Goal: Check status: Verify the current state of an ongoing process or item

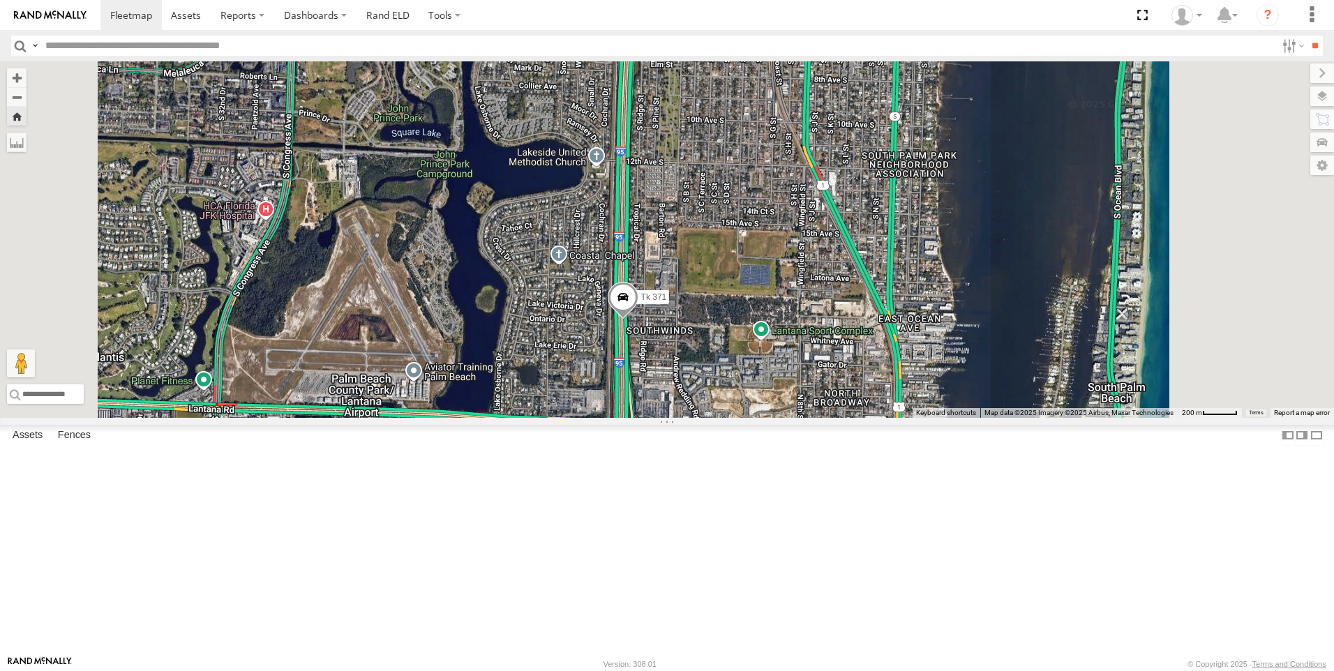
click at [638, 319] on span at bounding box center [623, 300] width 31 height 38
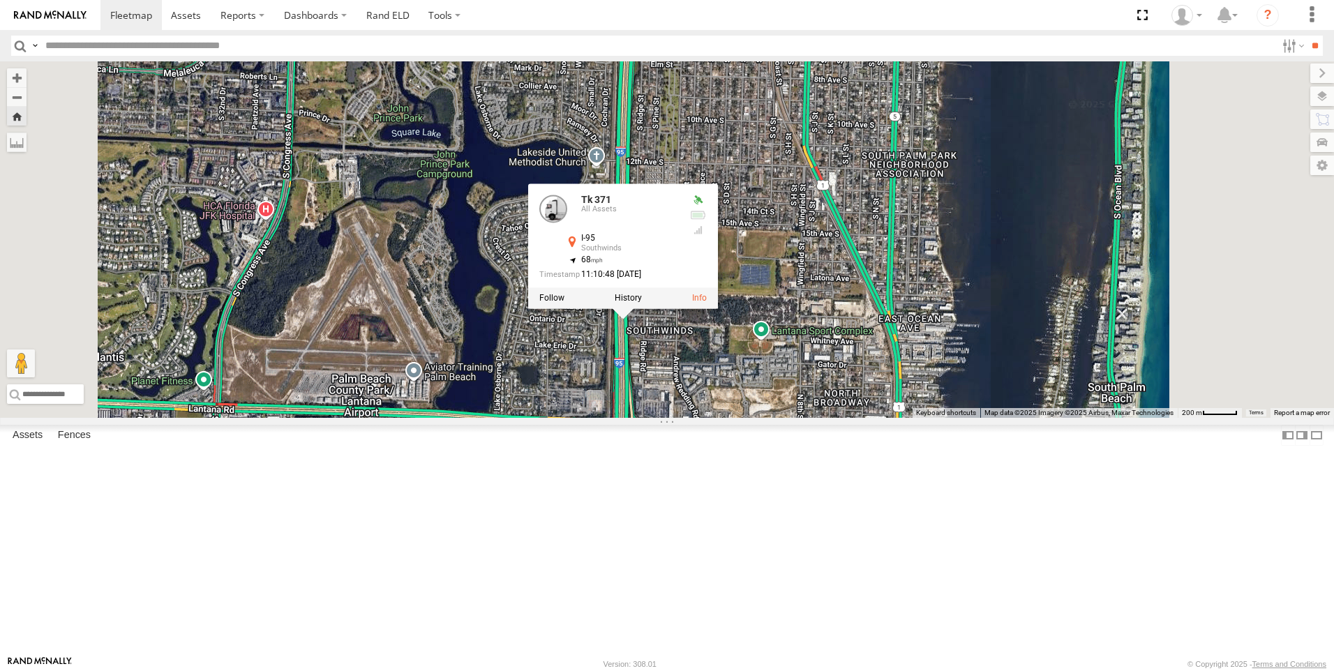
click at [718, 308] on div at bounding box center [623, 297] width 190 height 21
click at [564, 303] on label at bounding box center [551, 298] width 25 height 10
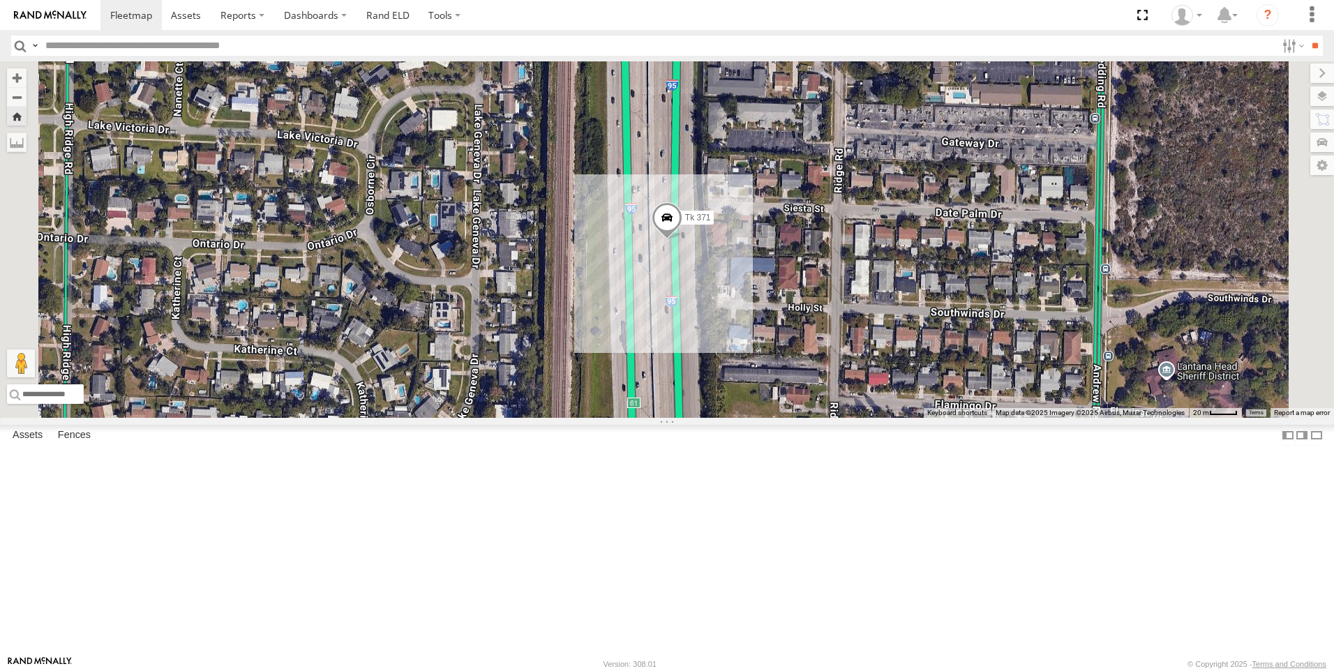
click at [0, 0] on div "Tk 371" at bounding box center [0, 0] width 0 height 0
click at [0, 0] on div "Tr 115" at bounding box center [0, 0] width 0 height 0
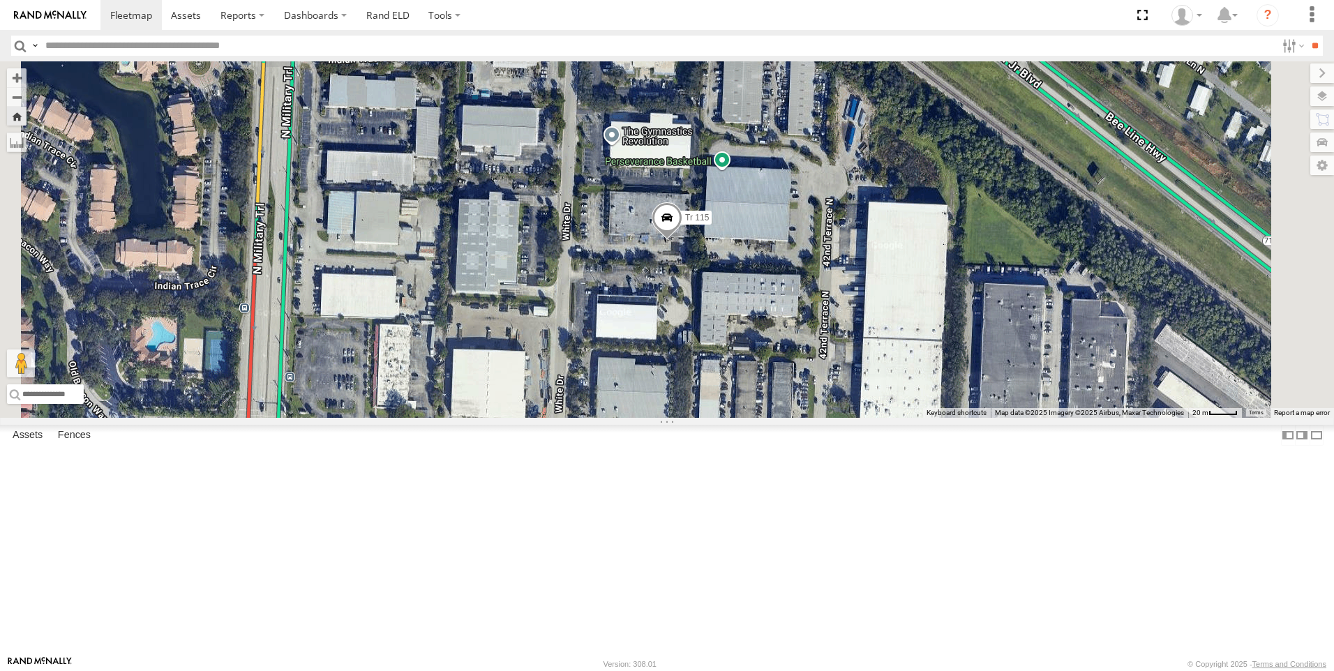
scroll to position [70, 0]
click at [0, 0] on div "All Assets" at bounding box center [0, 0] width 0 height 0
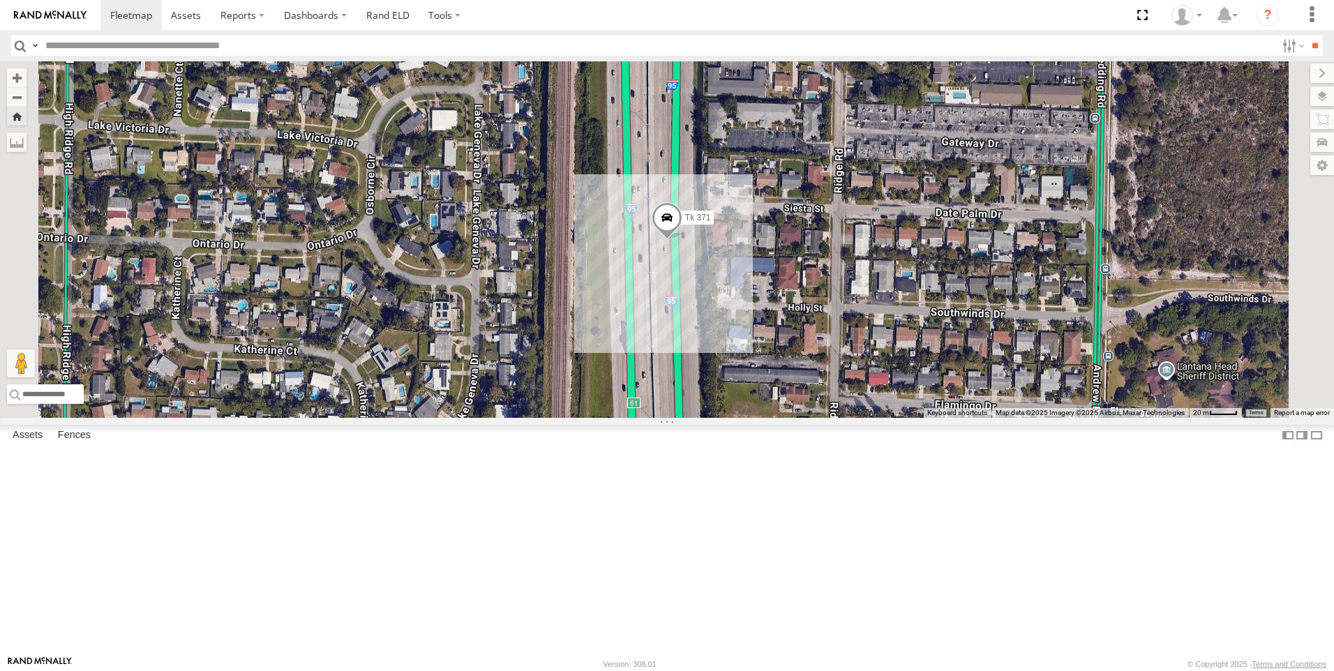
click at [682, 239] on span at bounding box center [666, 221] width 31 height 38
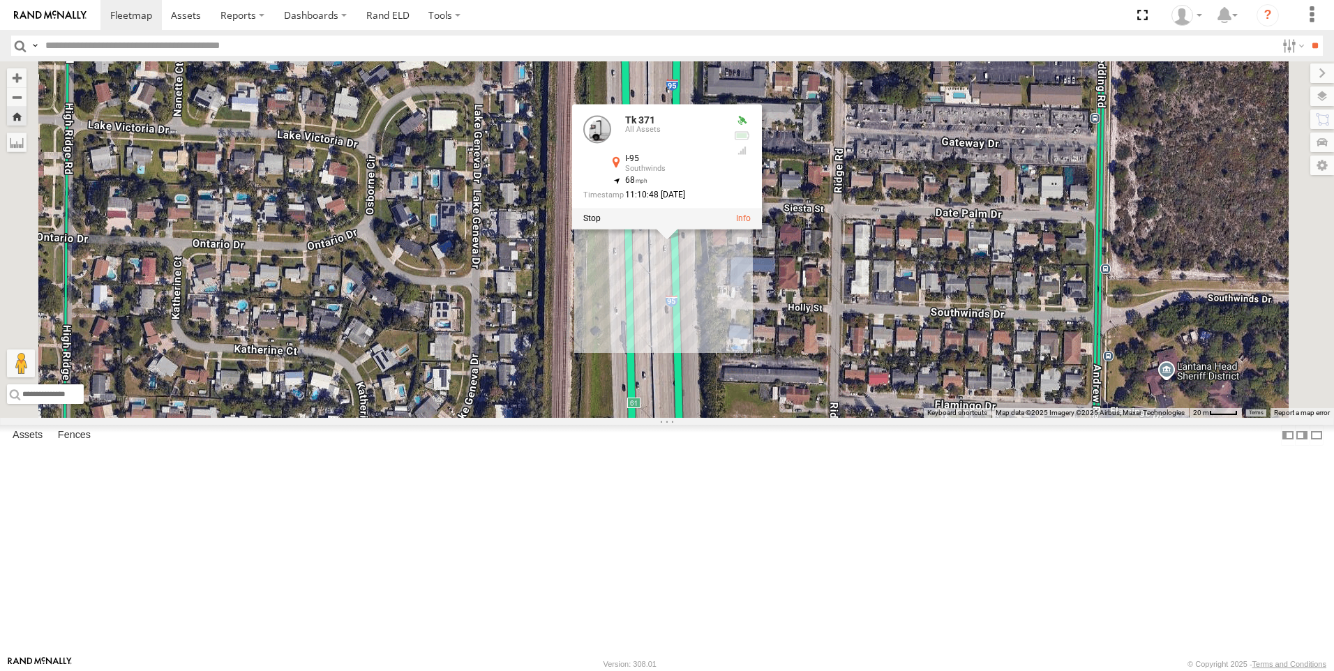
click at [0, 0] on div "Tk 185" at bounding box center [0, 0] width 0 height 0
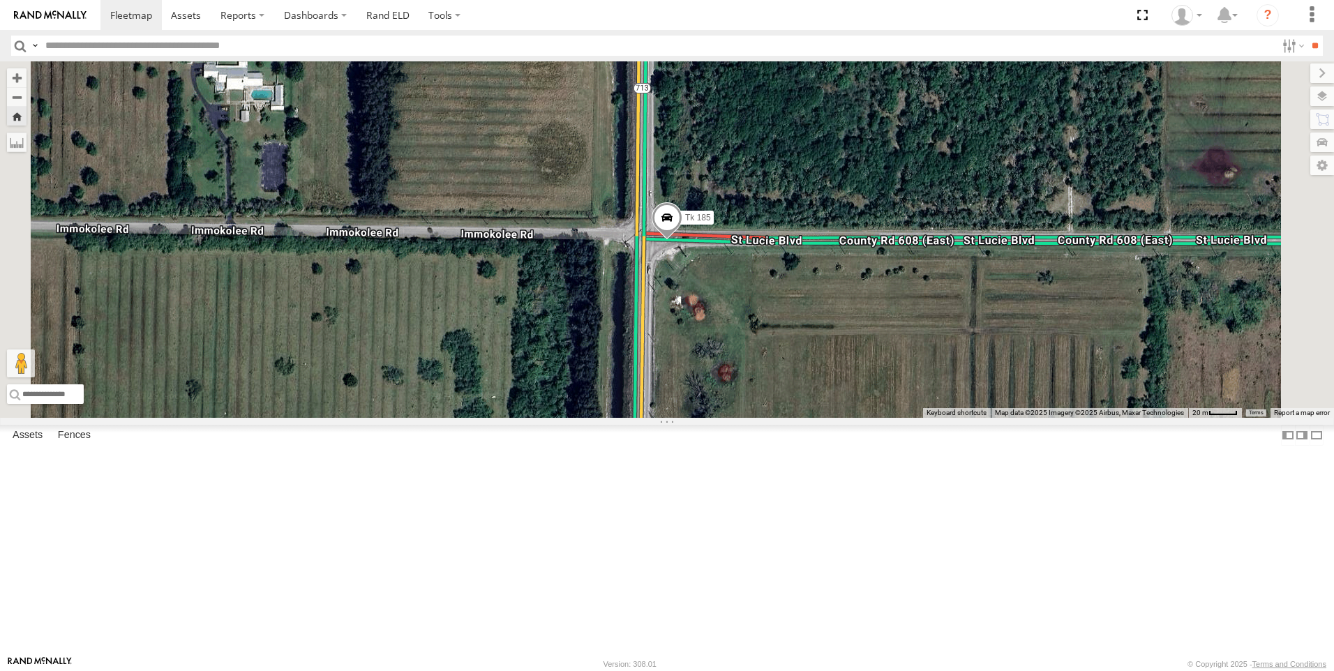
scroll to position [279, 0]
click at [0, 0] on div "Tk 211" at bounding box center [0, 0] width 0 height 0
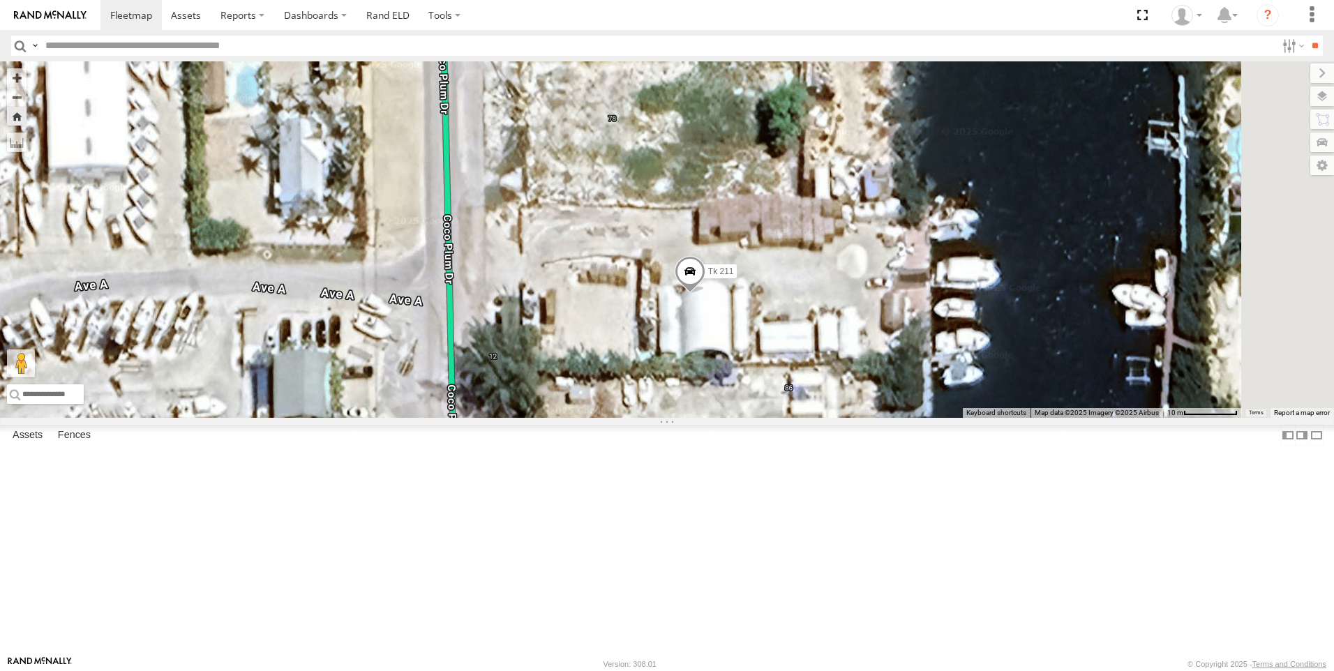
drag, startPoint x: 912, startPoint y: 322, endPoint x: 807, endPoint y: 516, distance: 220.9
click at [807, 418] on div "Tk 211" at bounding box center [667, 239] width 1334 height 356
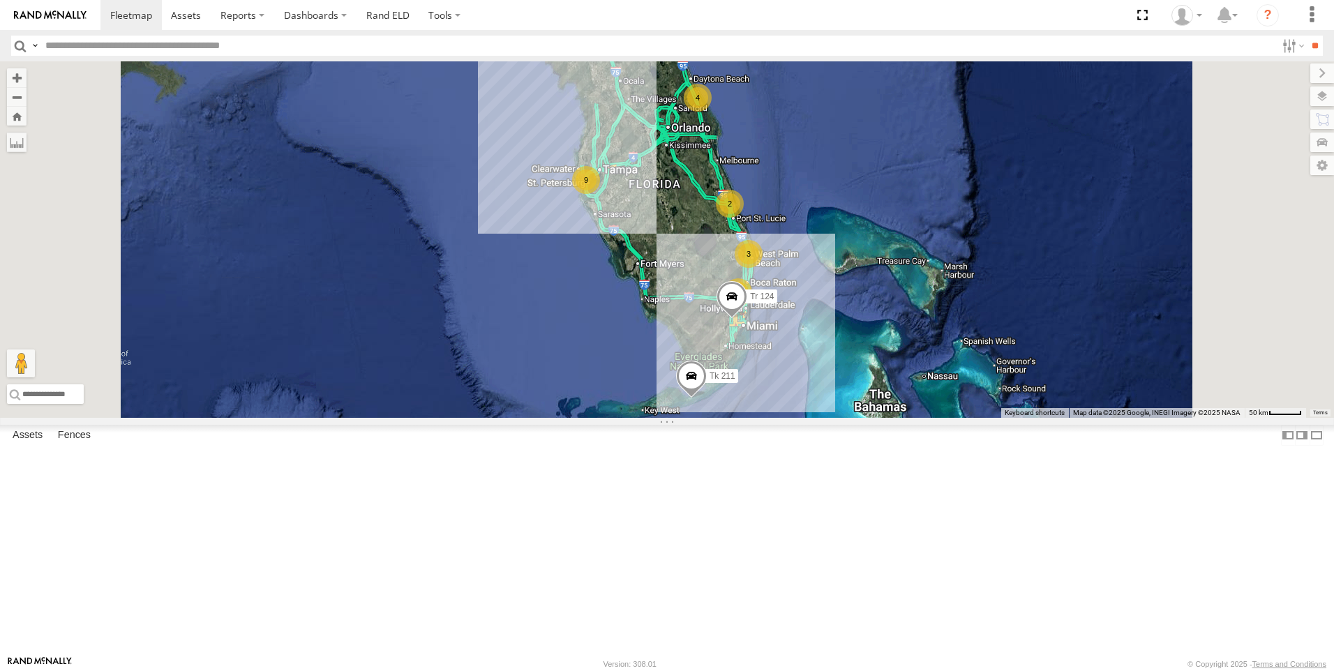
click at [0, 0] on div "Tk 371" at bounding box center [0, 0] width 0 height 0
